Goal: Task Accomplishment & Management: Manage account settings

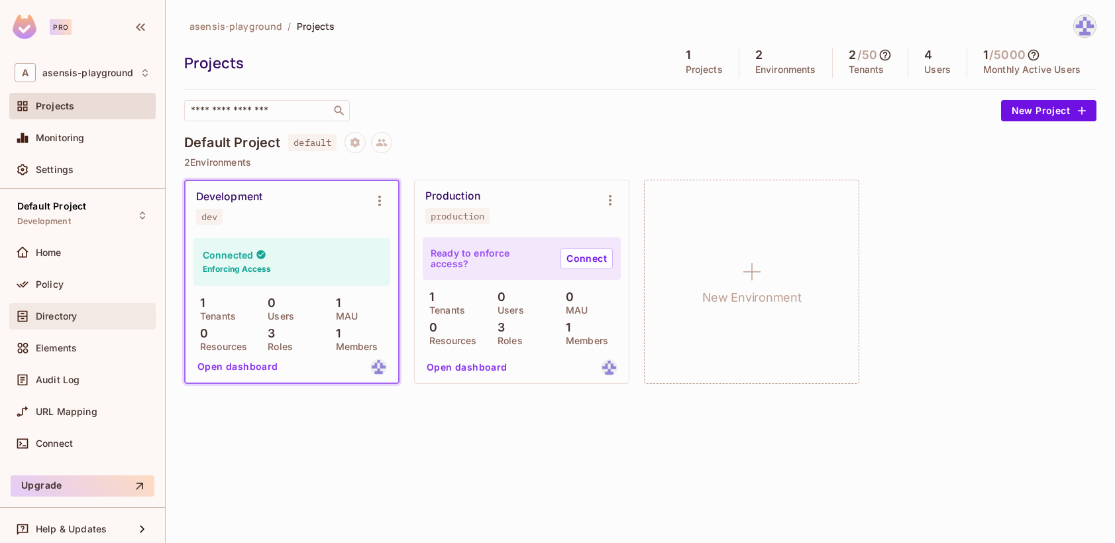
click at [60, 320] on span "Directory" at bounding box center [56, 316] width 41 height 11
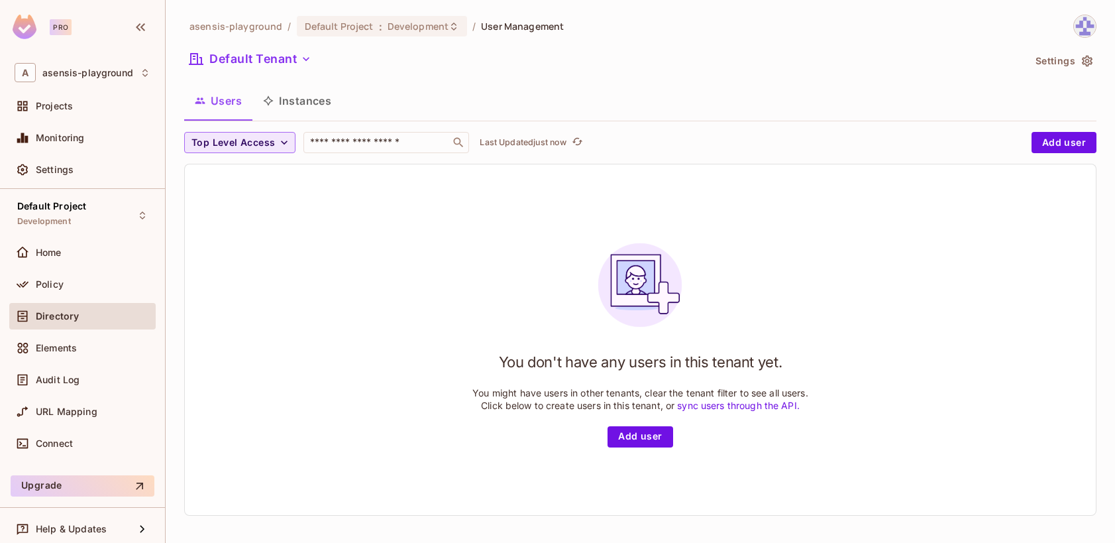
click at [265, 142] on span "Top Level Access" at bounding box center [232, 142] width 83 height 17
click at [440, 78] on div at bounding box center [557, 271] width 1115 height 543
click at [280, 69] on button "Default Tenant" at bounding box center [250, 58] width 132 height 21
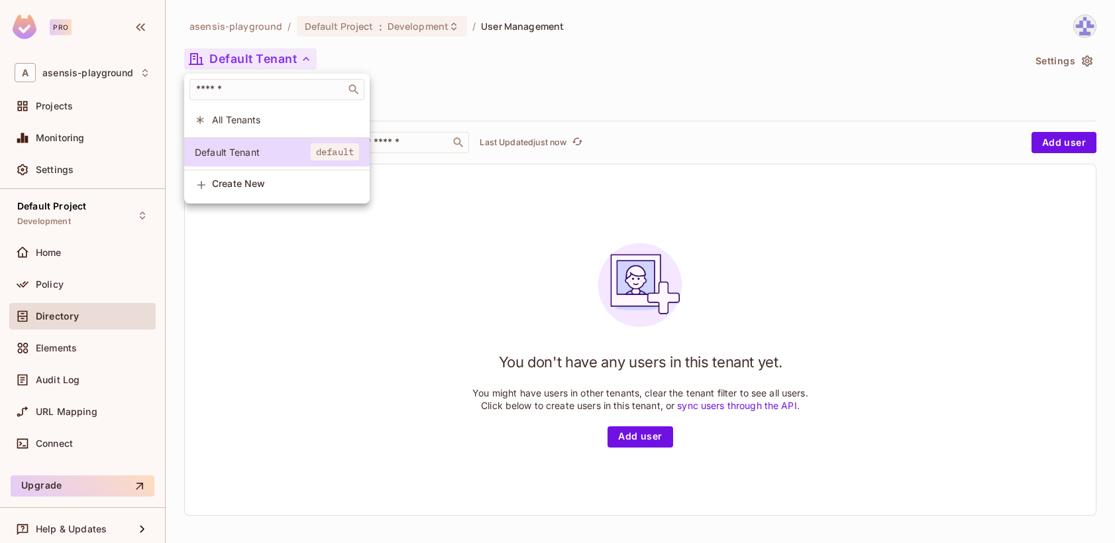
click at [267, 121] on span "All Tenants" at bounding box center [285, 119] width 147 height 13
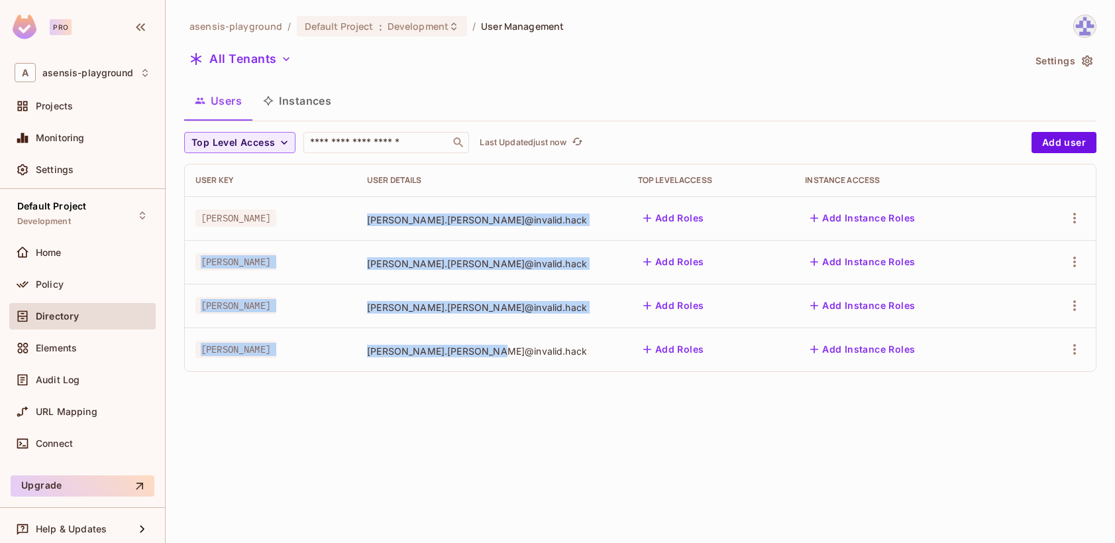
drag, startPoint x: 369, startPoint y: 219, endPoint x: 493, endPoint y: 357, distance: 185.8
click at [493, 357] on tbody "[PERSON_NAME] [PERSON_NAME].[PERSON_NAME]@invalid.hack Add Roles Add Instance R…" at bounding box center [640, 283] width 911 height 175
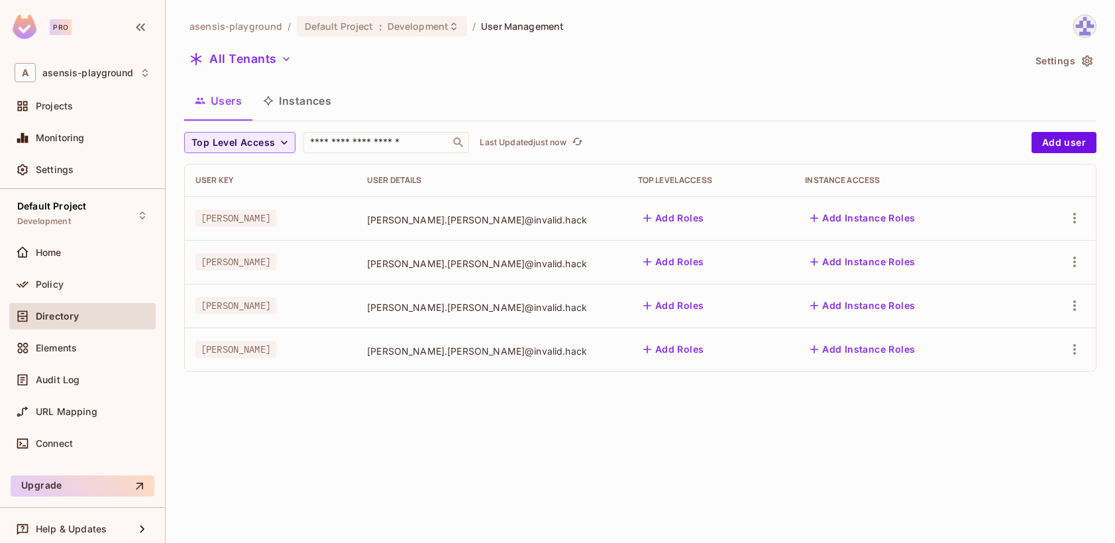
click at [444, 415] on div "asensis-playground / Default Project : Development / User Management All Tenant…" at bounding box center [640, 271] width 949 height 543
